Goal: Navigation & Orientation: Find specific page/section

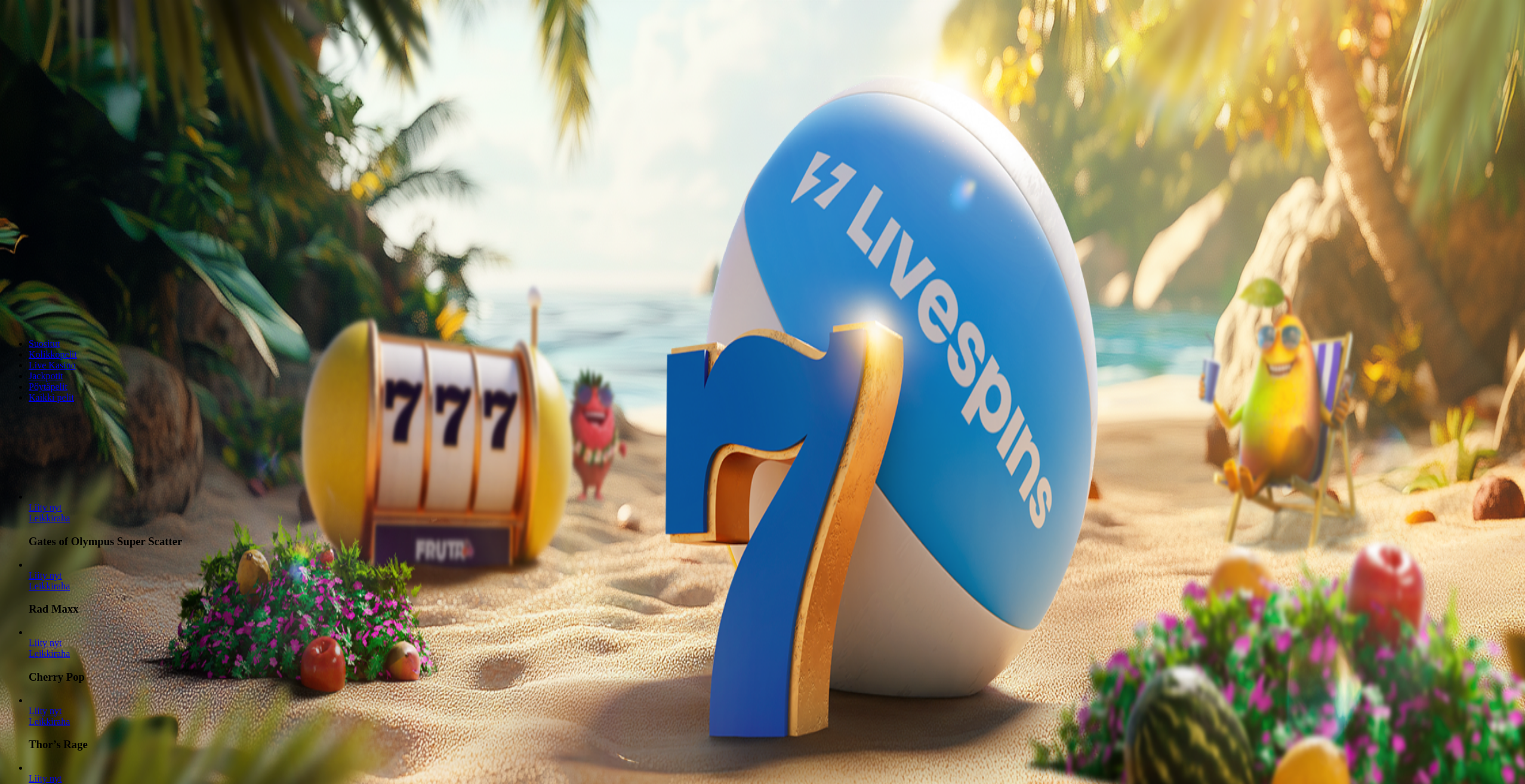
click at [1257, 425] on div "Lobby" at bounding box center [762, 418] width 1516 height 12
click at [90, 425] on input "Search" at bounding box center [47, 419] width 85 height 12
type input "*"
type input "*********"
click at [88, 49] on button "Kirjaudu" at bounding box center [82, 43] width 39 height 12
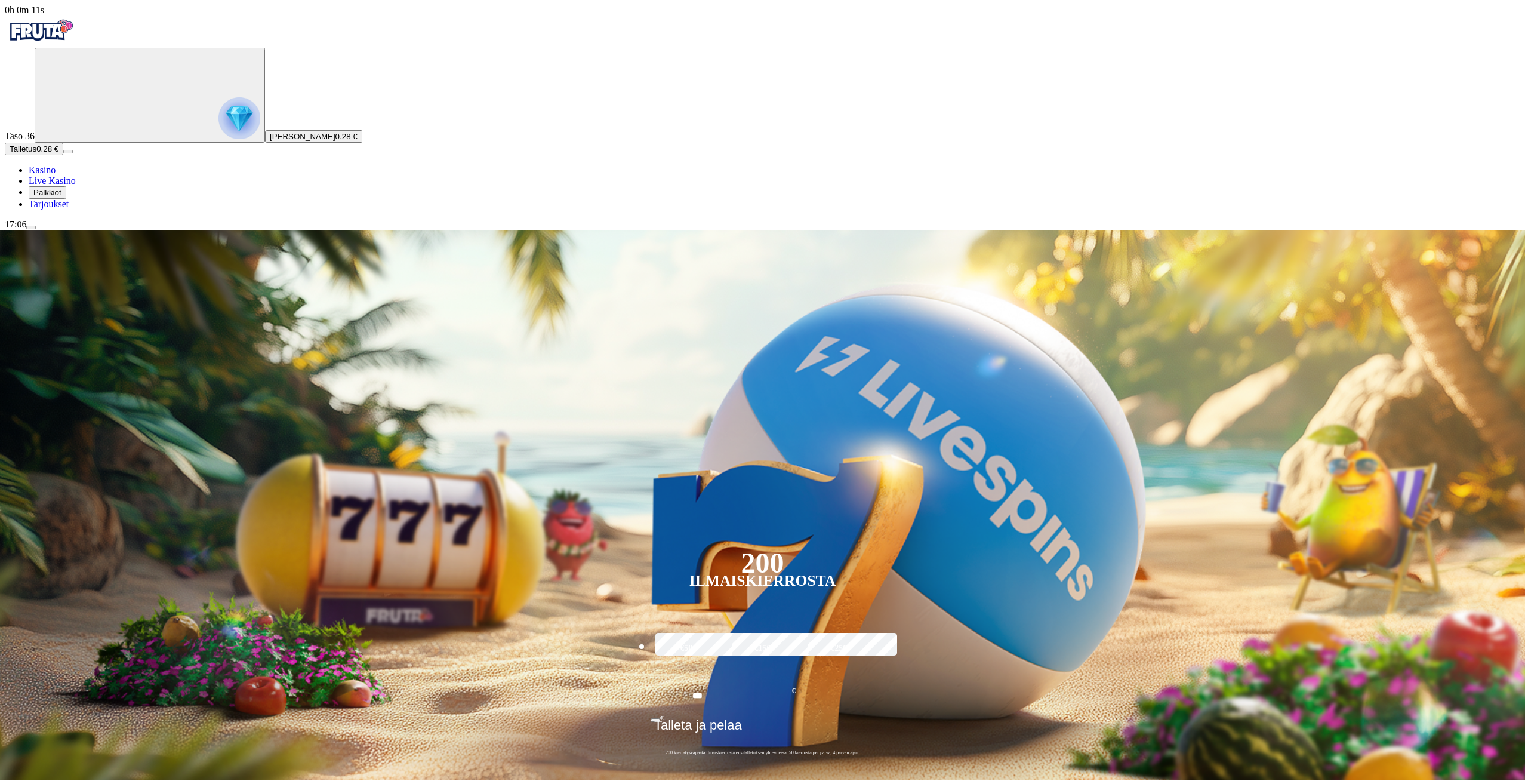
click at [62, 197] on span "Palkkiot" at bounding box center [47, 192] width 28 height 9
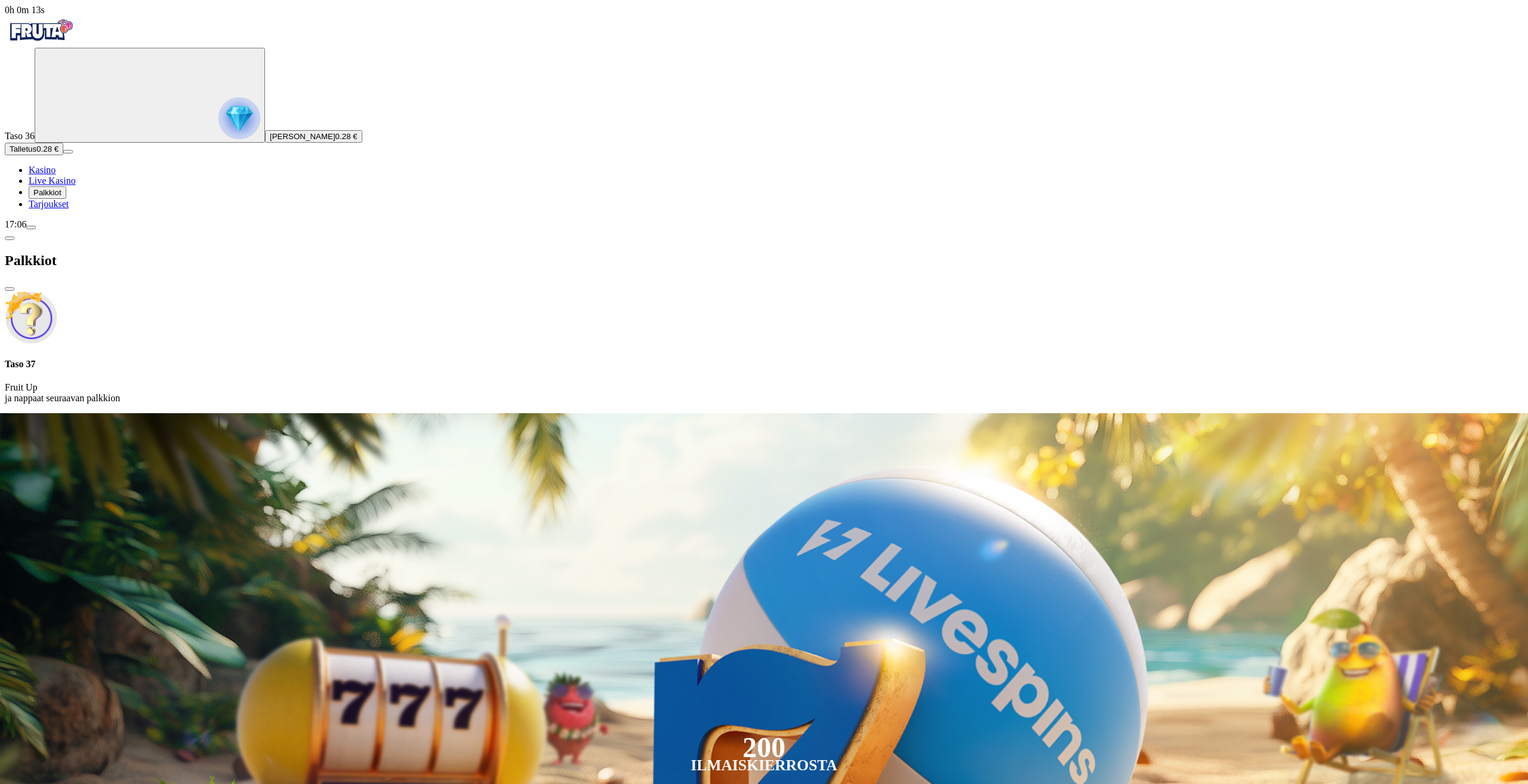
click at [77, 209] on ul "Kasino Live Kasino Palkkiot Tarjoukset" at bounding box center [764, 187] width 1519 height 44
